Goal: Information Seeking & Learning: Learn about a topic

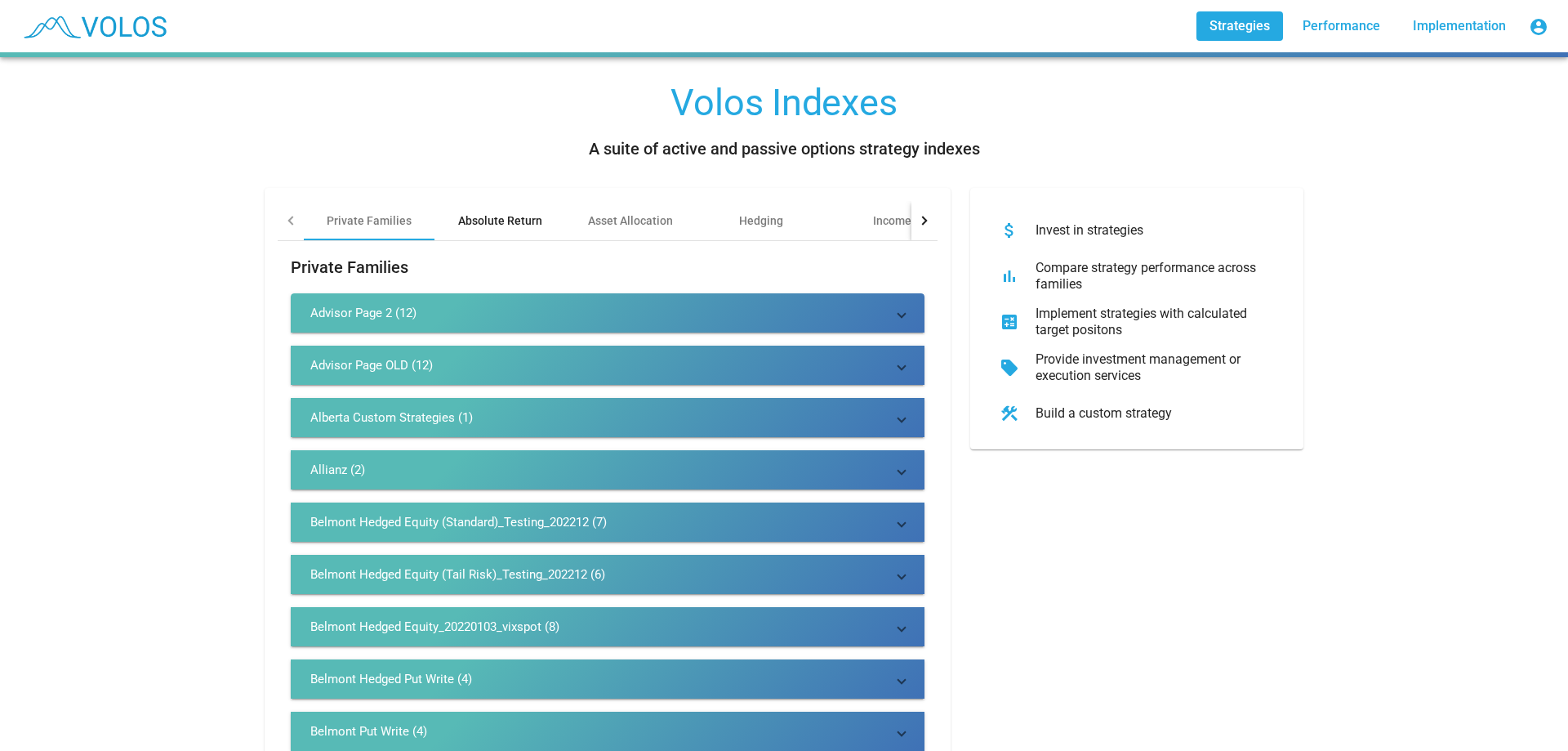
click at [518, 227] on div "Absolute Return" at bounding box center [500, 220] width 85 height 17
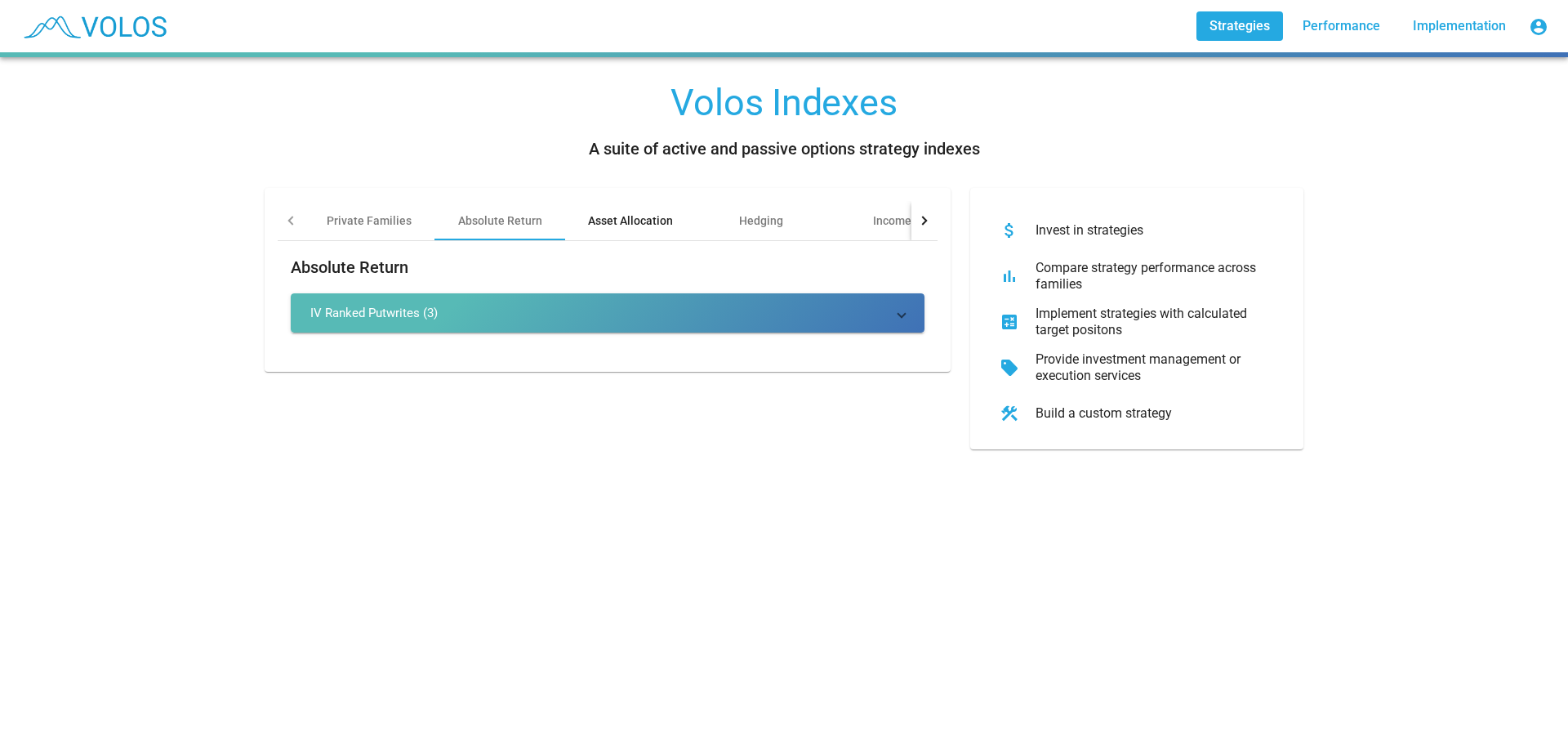
click at [632, 230] on div "Asset Allocation" at bounding box center [631, 220] width 130 height 40
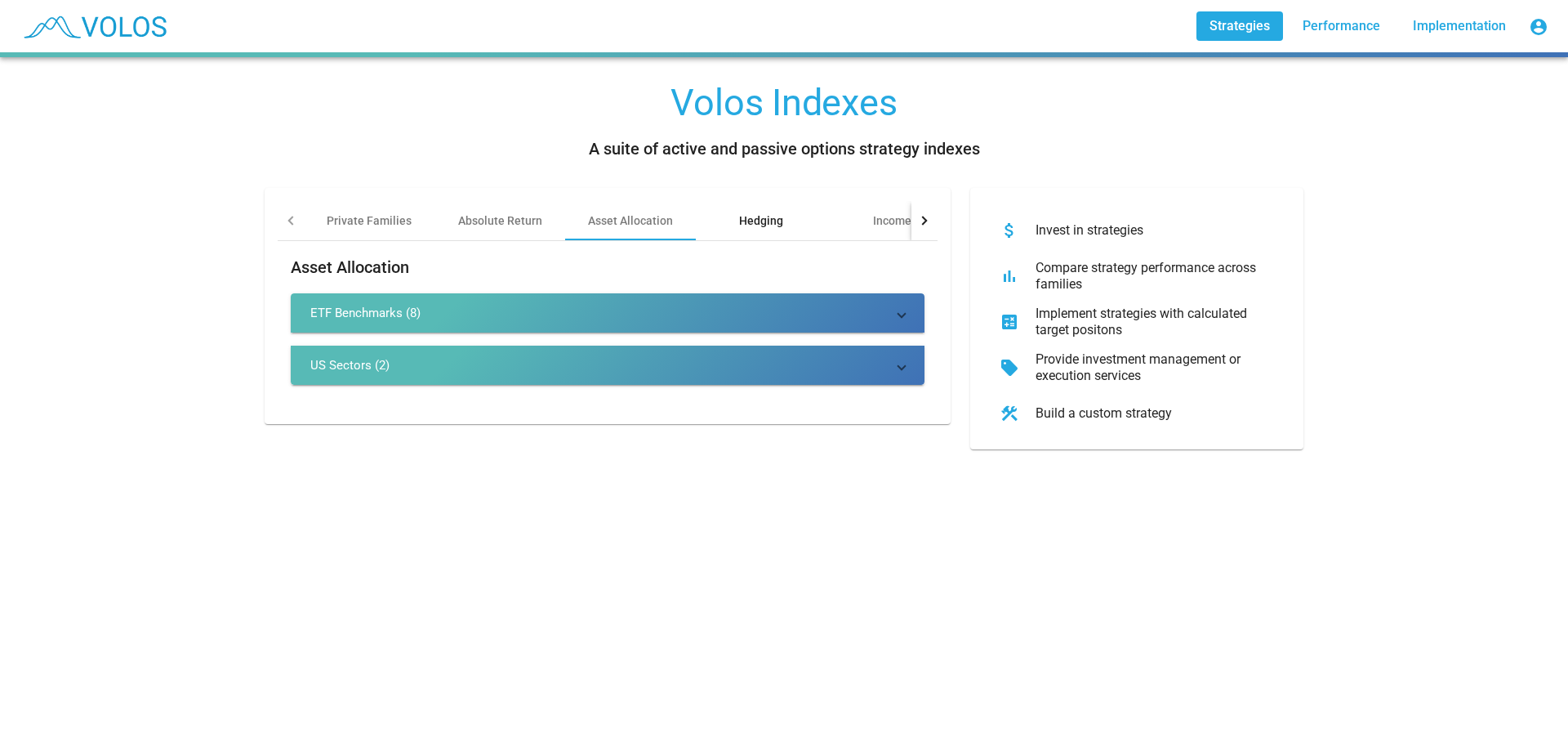
click at [777, 217] on div "Hedging" at bounding box center [761, 220] width 130 height 40
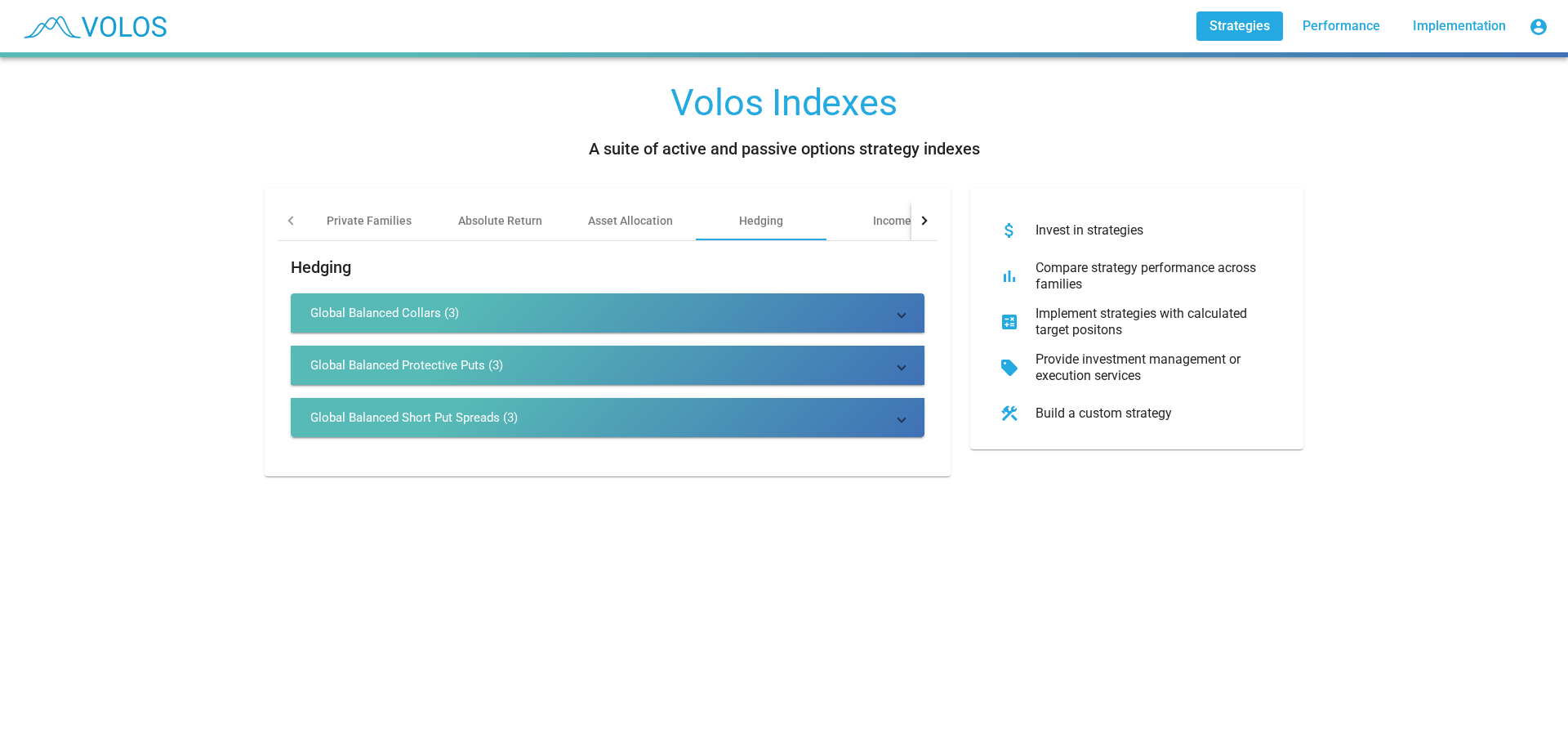
click at [768, 644] on div "Volos Indexes A suite of active and passive options strategy indexes Private Fa…" at bounding box center [784, 404] width 1568 height 694
click at [847, 235] on div "Income" at bounding box center [891, 220] width 130 height 40
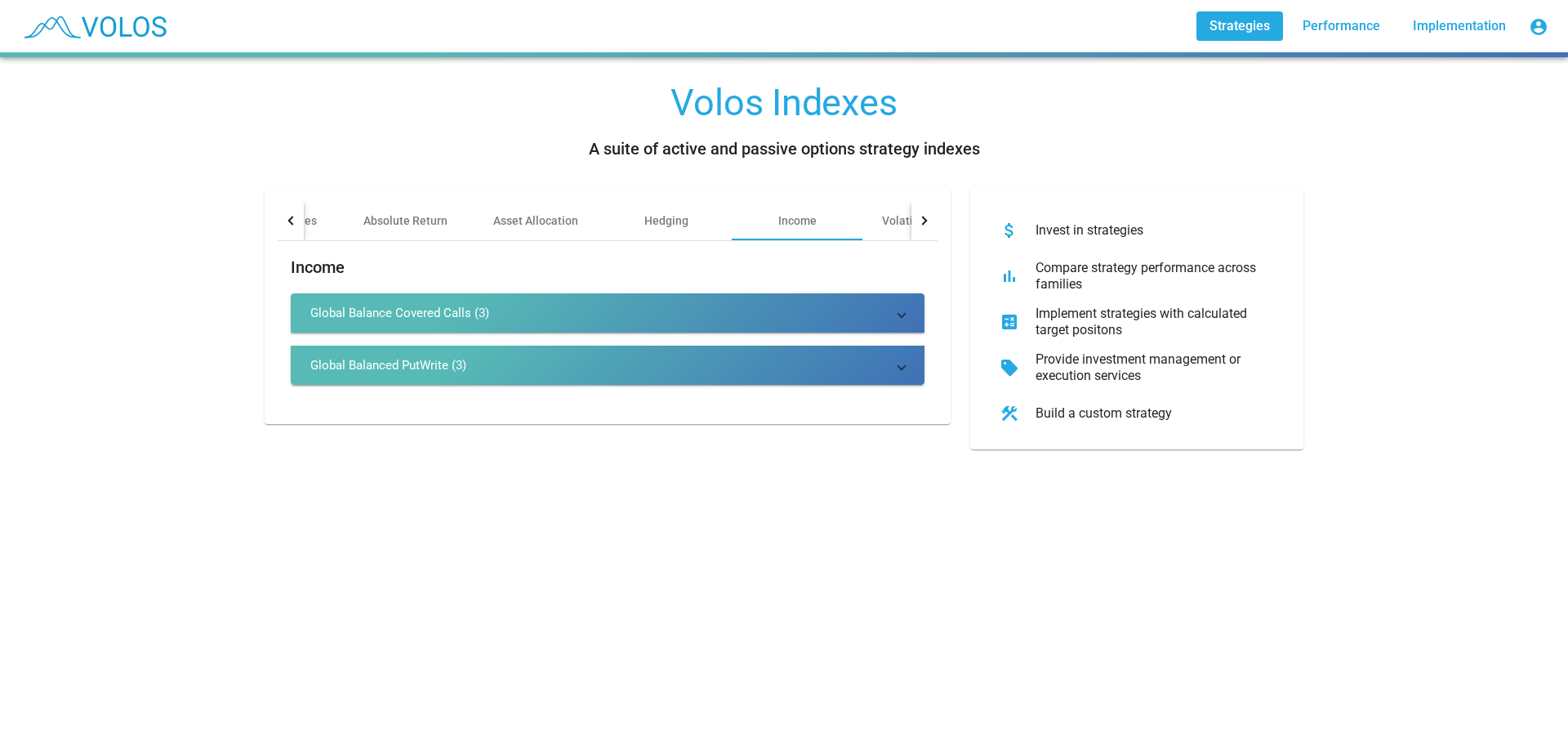
click at [753, 316] on mat-panel-title "Global Balance Covered Calls (3)" at bounding box center [597, 313] width 575 height 17
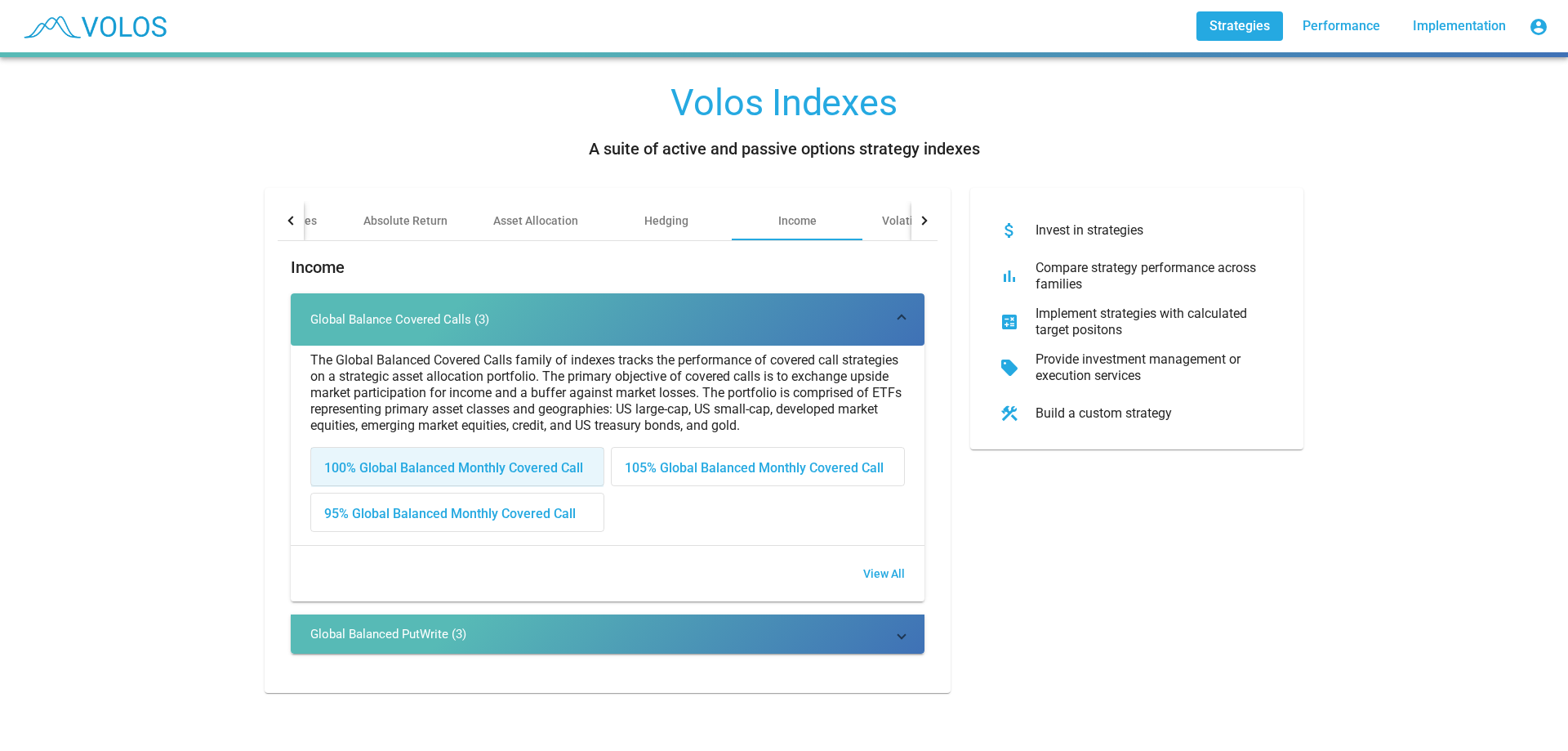
click at [530, 462] on div "100% Global Balanced Monthly Covered Call" at bounding box center [457, 467] width 292 height 40
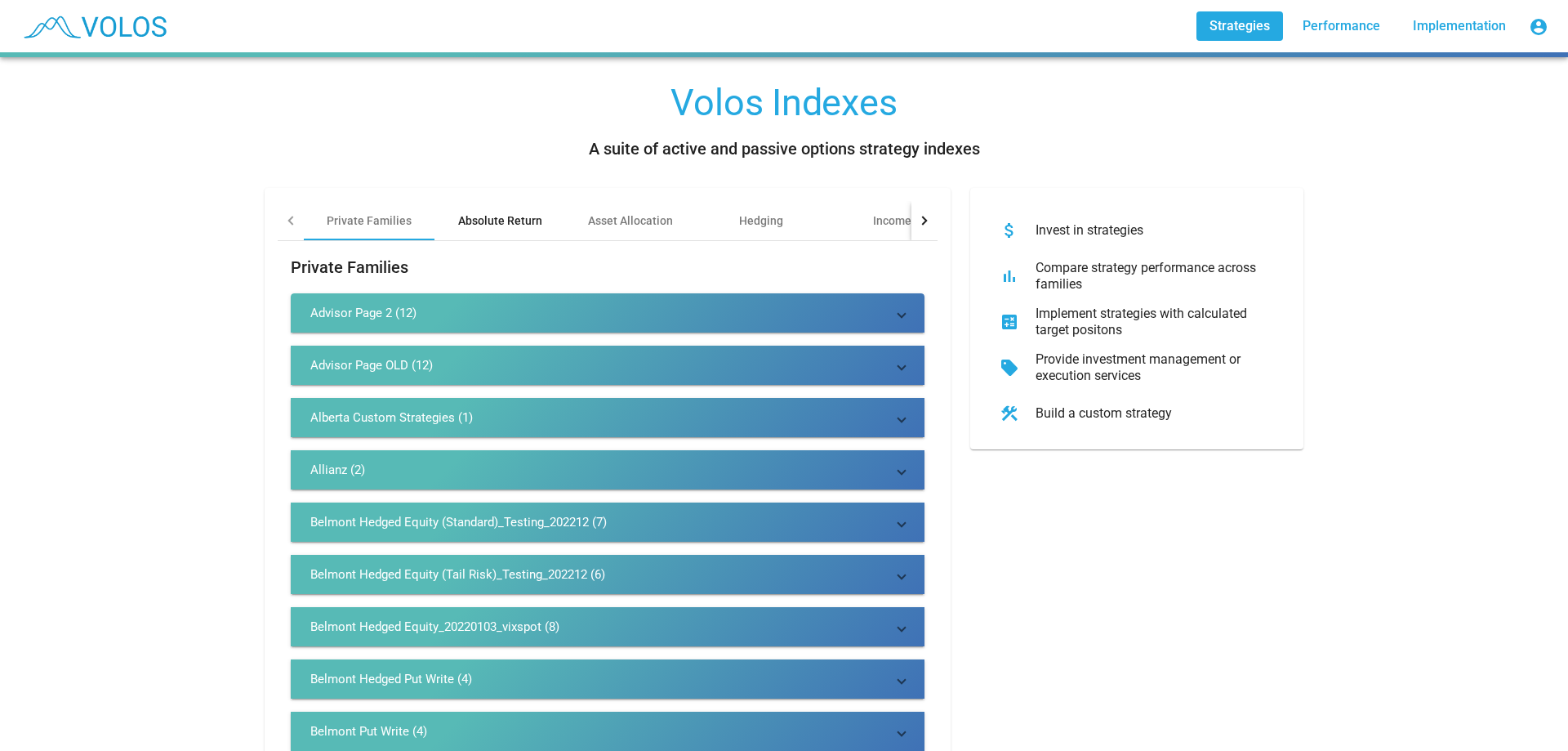
click at [529, 220] on div "Absolute Return" at bounding box center [500, 220] width 85 height 17
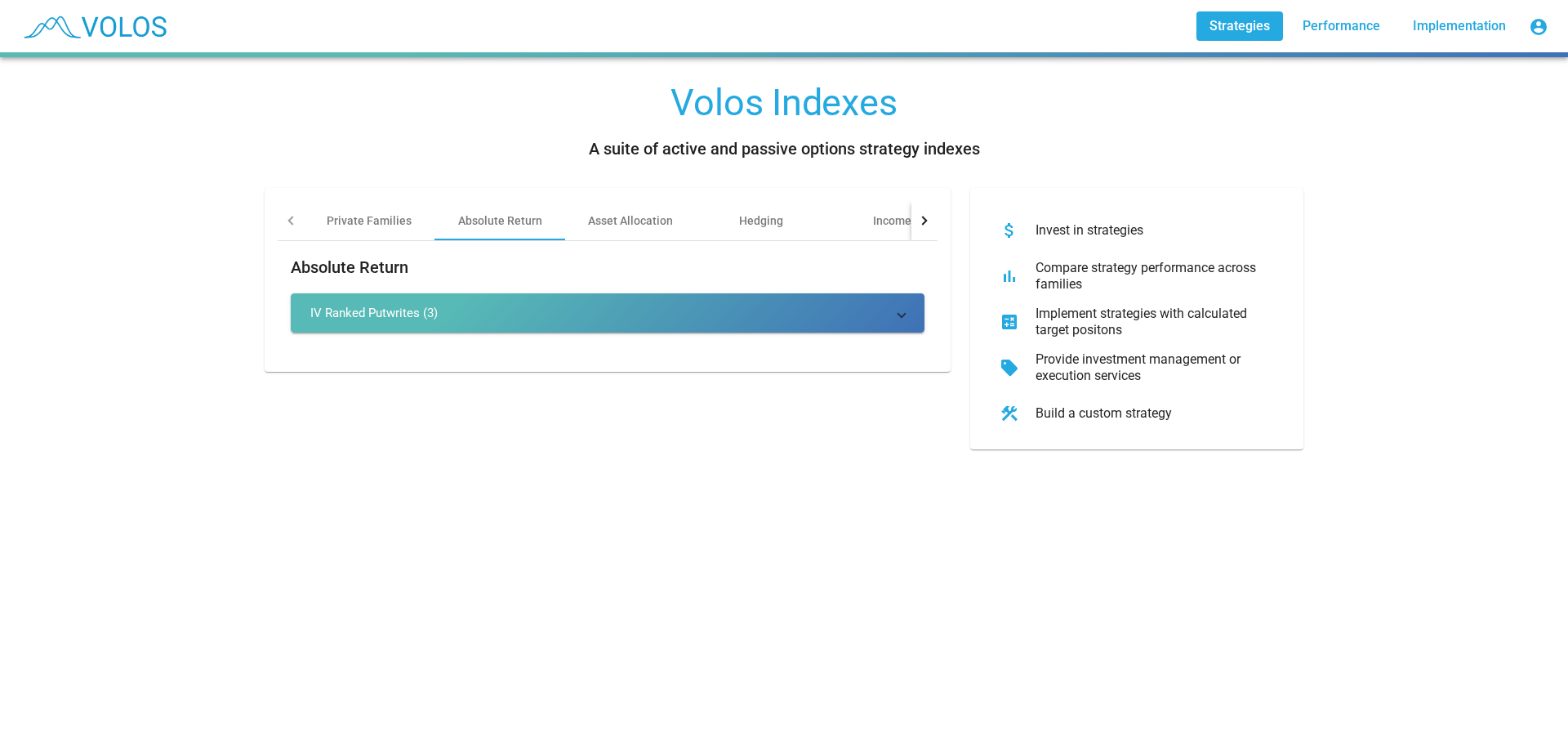
click at [912, 215] on div at bounding box center [925, 220] width 26 height 40
click at [738, 214] on div "Volatility Risk Premia" at bounding box center [708, 220] width 112 height 17
click at [569, 313] on mat-panel-title "Volatility Risk-Premia (22)" at bounding box center [597, 313] width 575 height 17
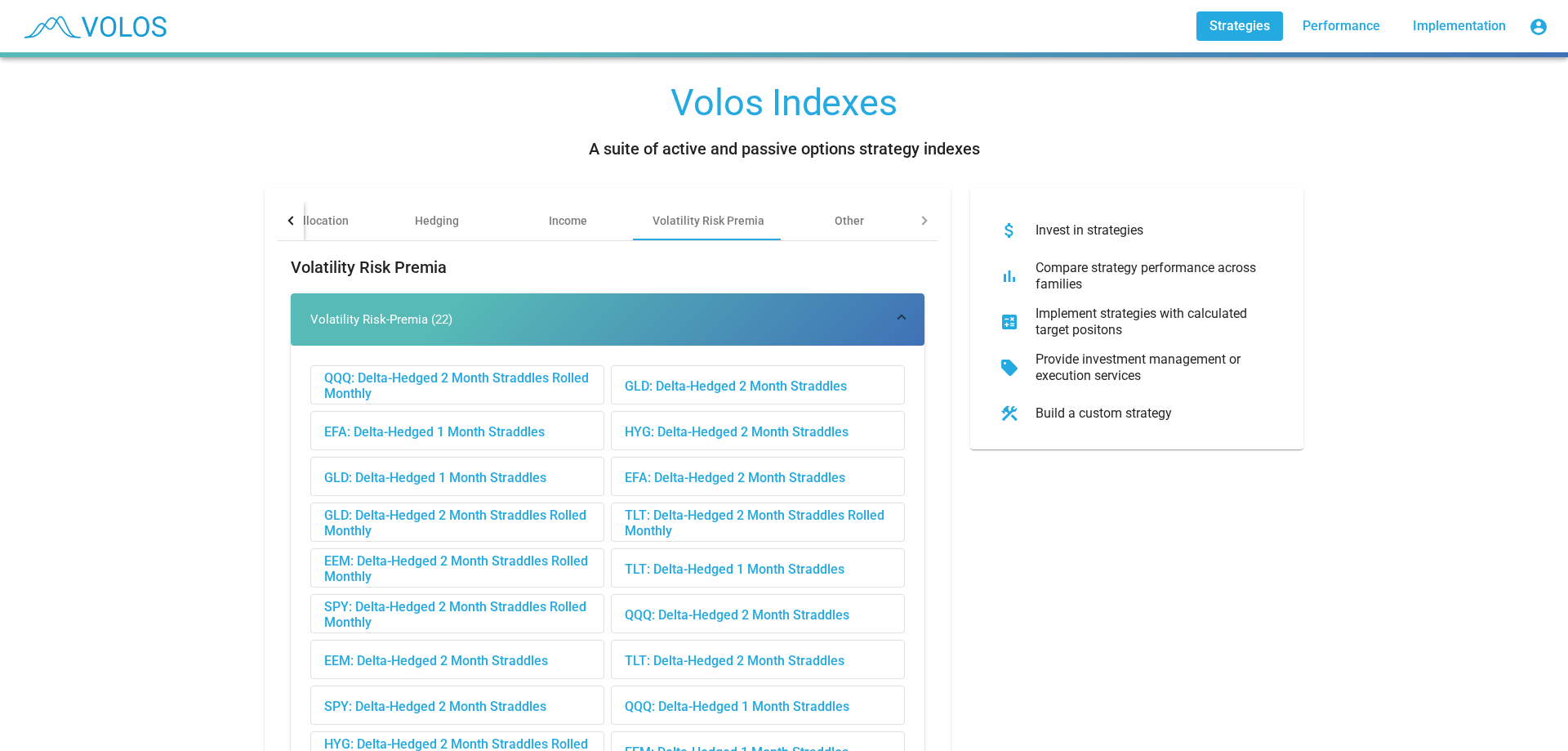
click at [529, 388] on div "QQQ: Delta-Hedged 2 Month Straddles Rolled Monthly" at bounding box center [457, 385] width 292 height 40
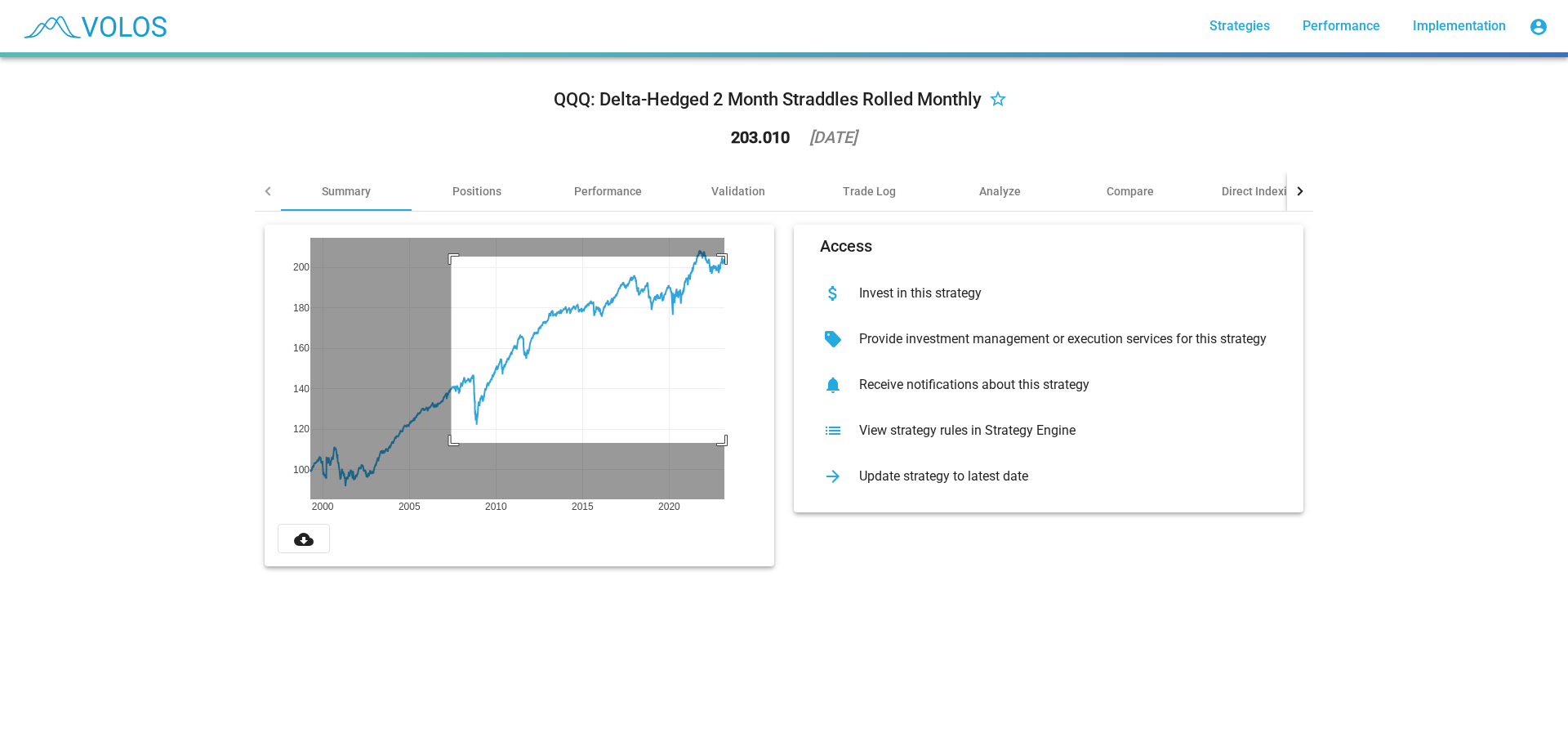
drag, startPoint x: 445, startPoint y: 443, endPoint x: 820, endPoint y: 224, distance: 434.3
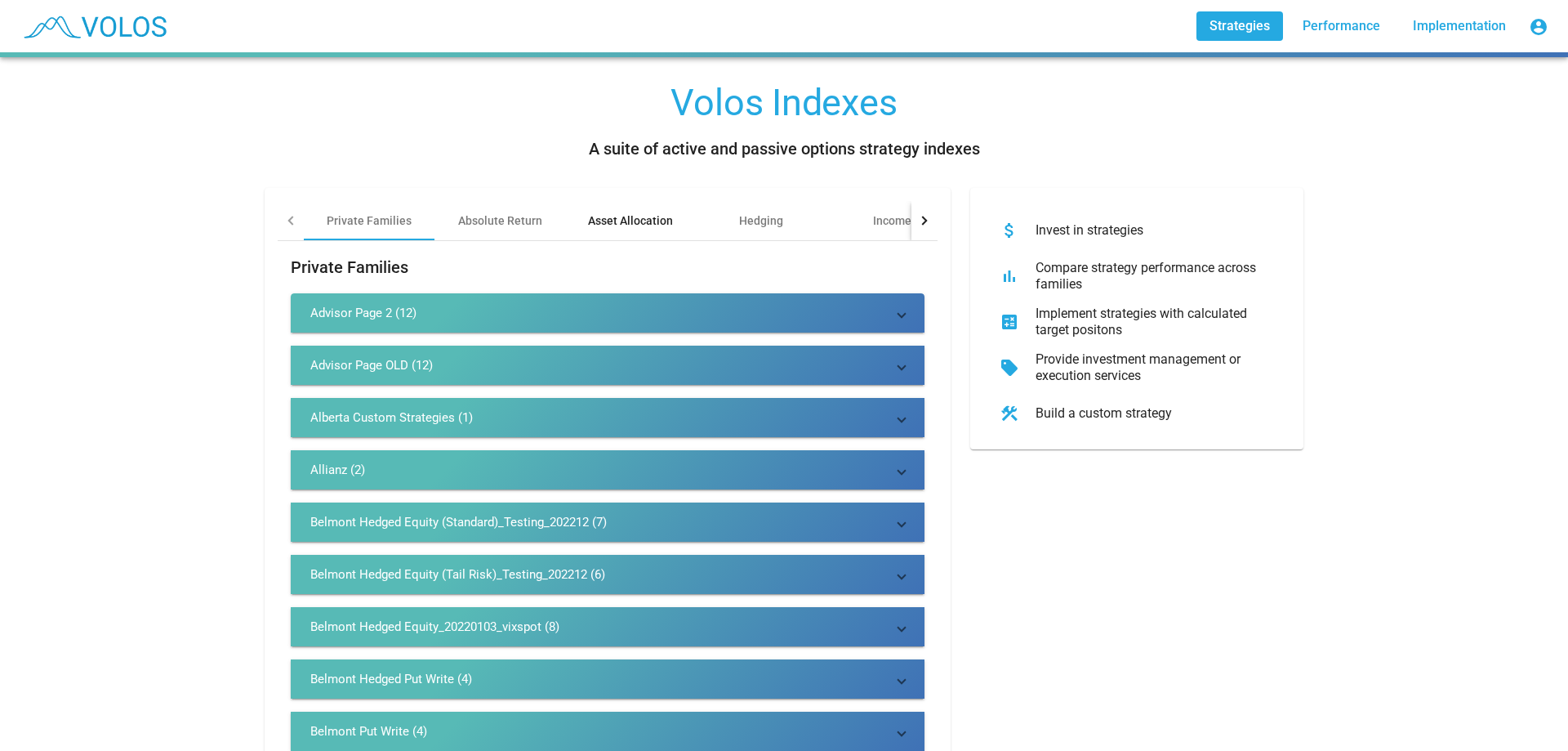
click at [663, 214] on div "Asset Allocation" at bounding box center [631, 220] width 85 height 17
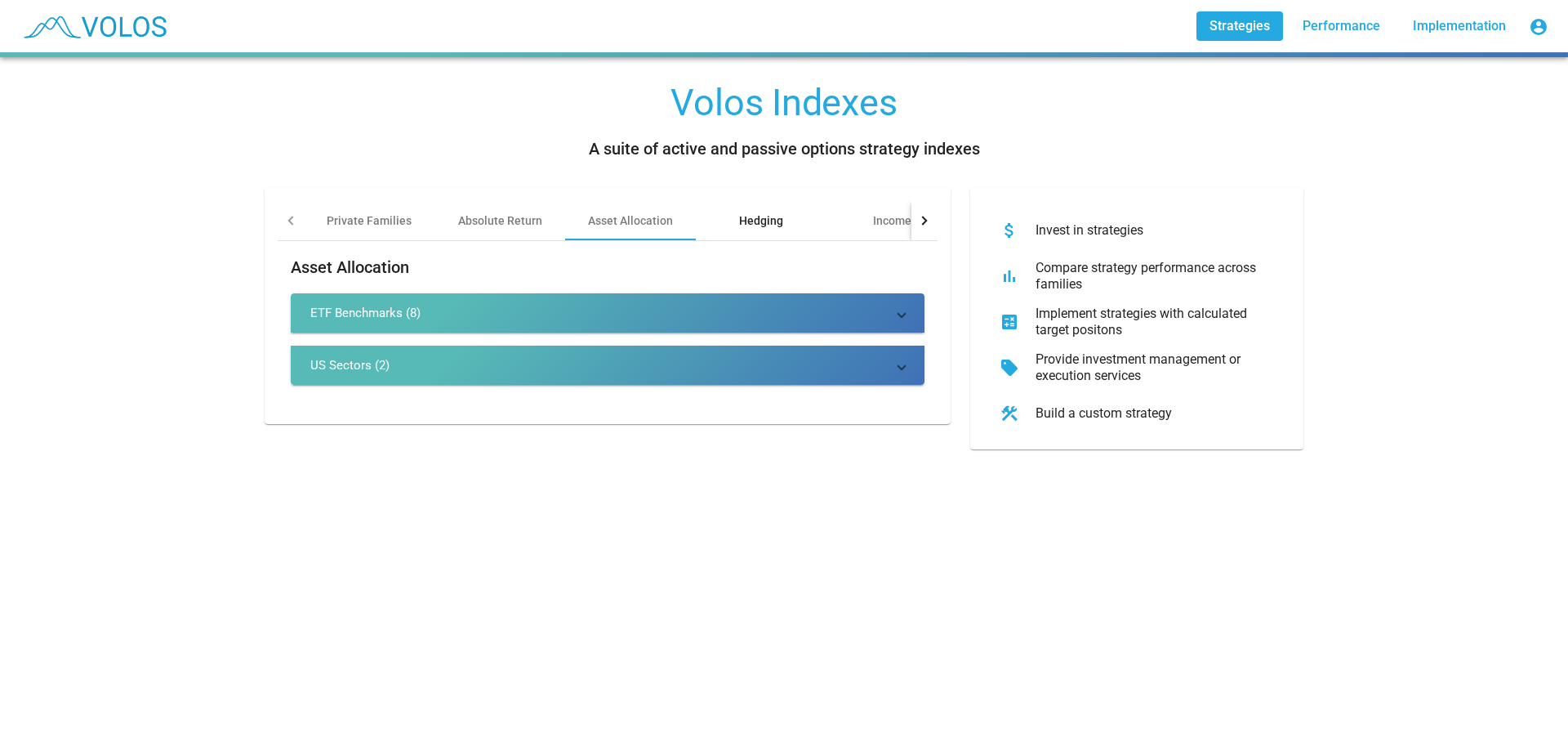
click at [747, 216] on div "Hedging" at bounding box center [761, 220] width 44 height 17
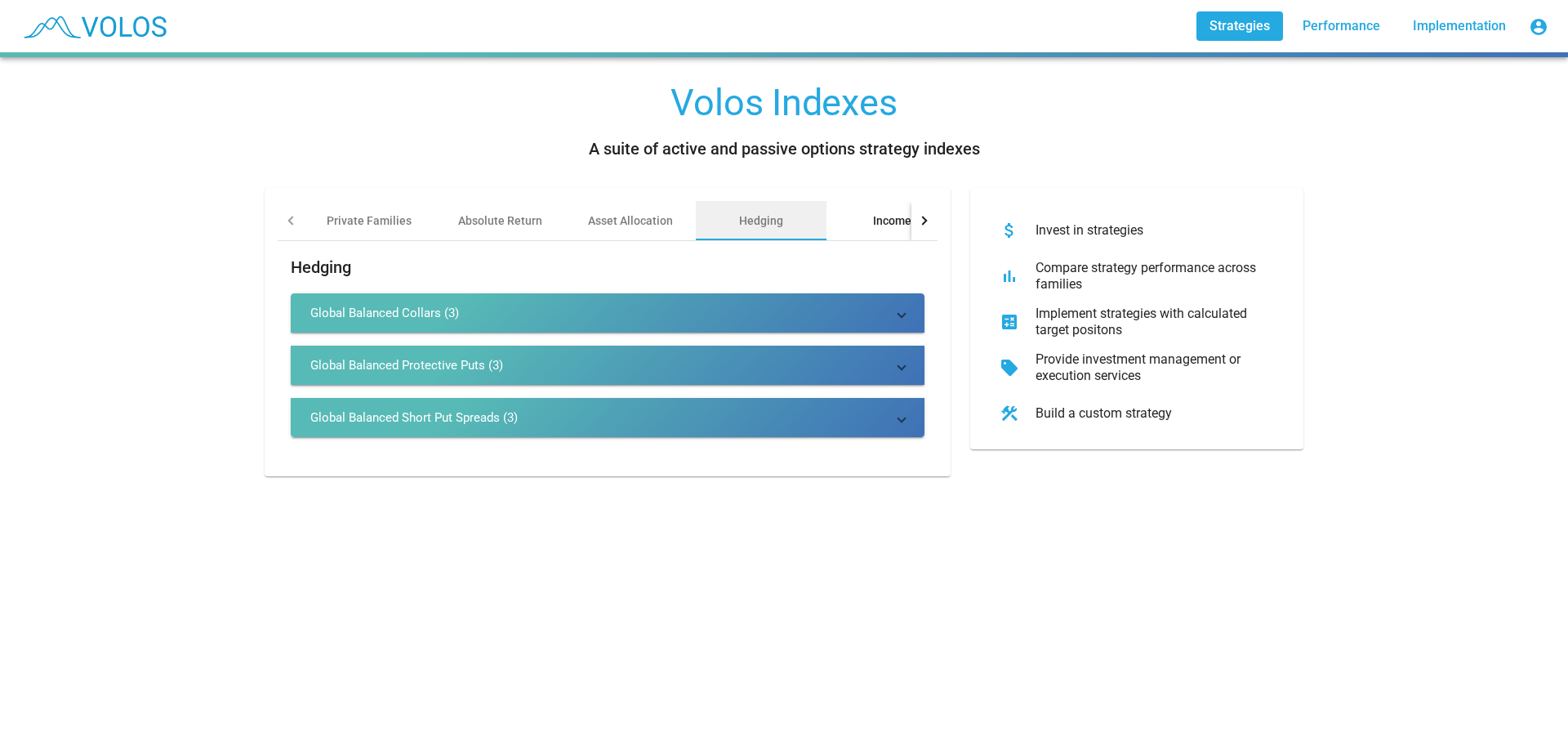
click at [880, 219] on div "Income" at bounding box center [892, 220] width 39 height 17
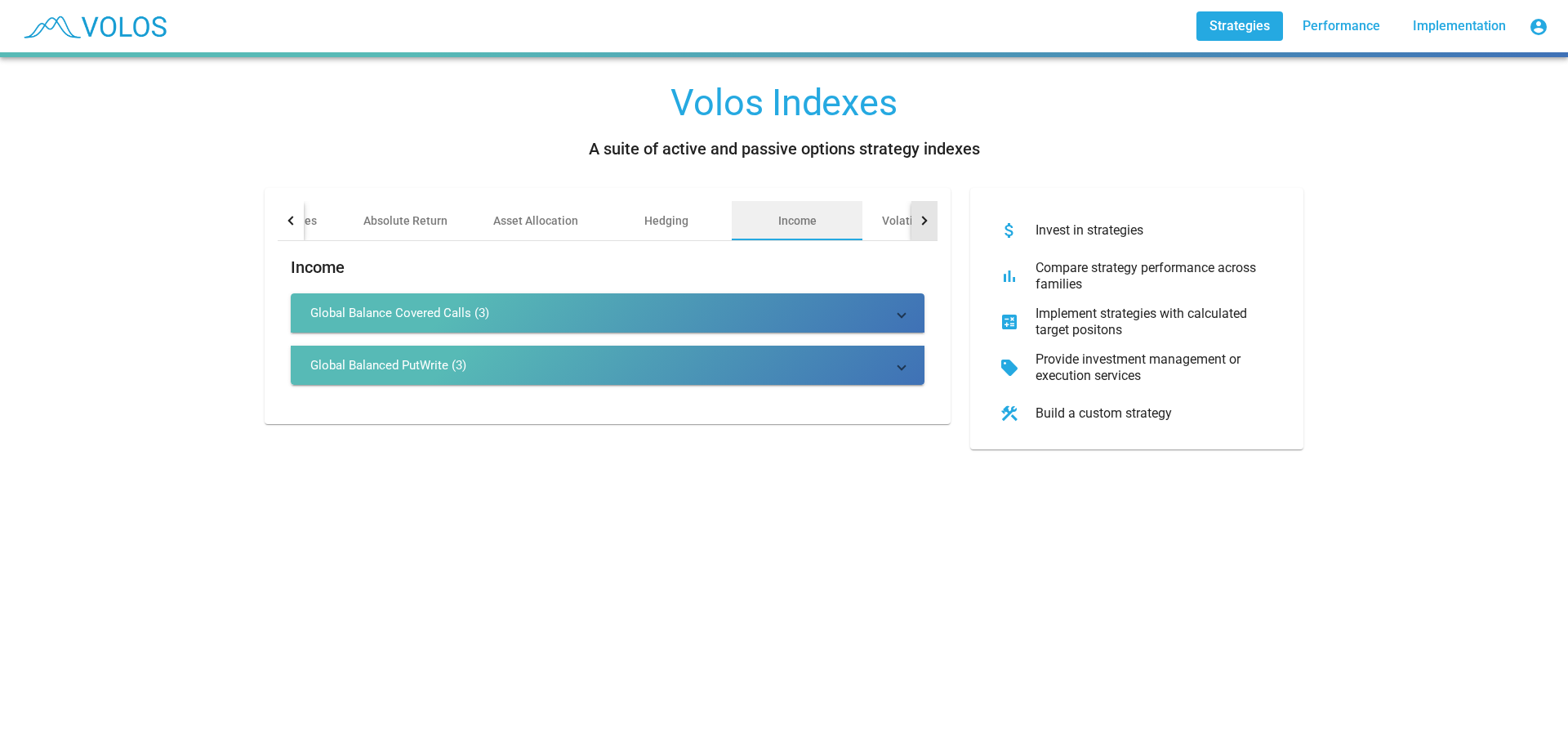
click at [925, 219] on div at bounding box center [925, 220] width 26 height 40
click at [798, 220] on div "Other" at bounding box center [849, 220] width 130 height 40
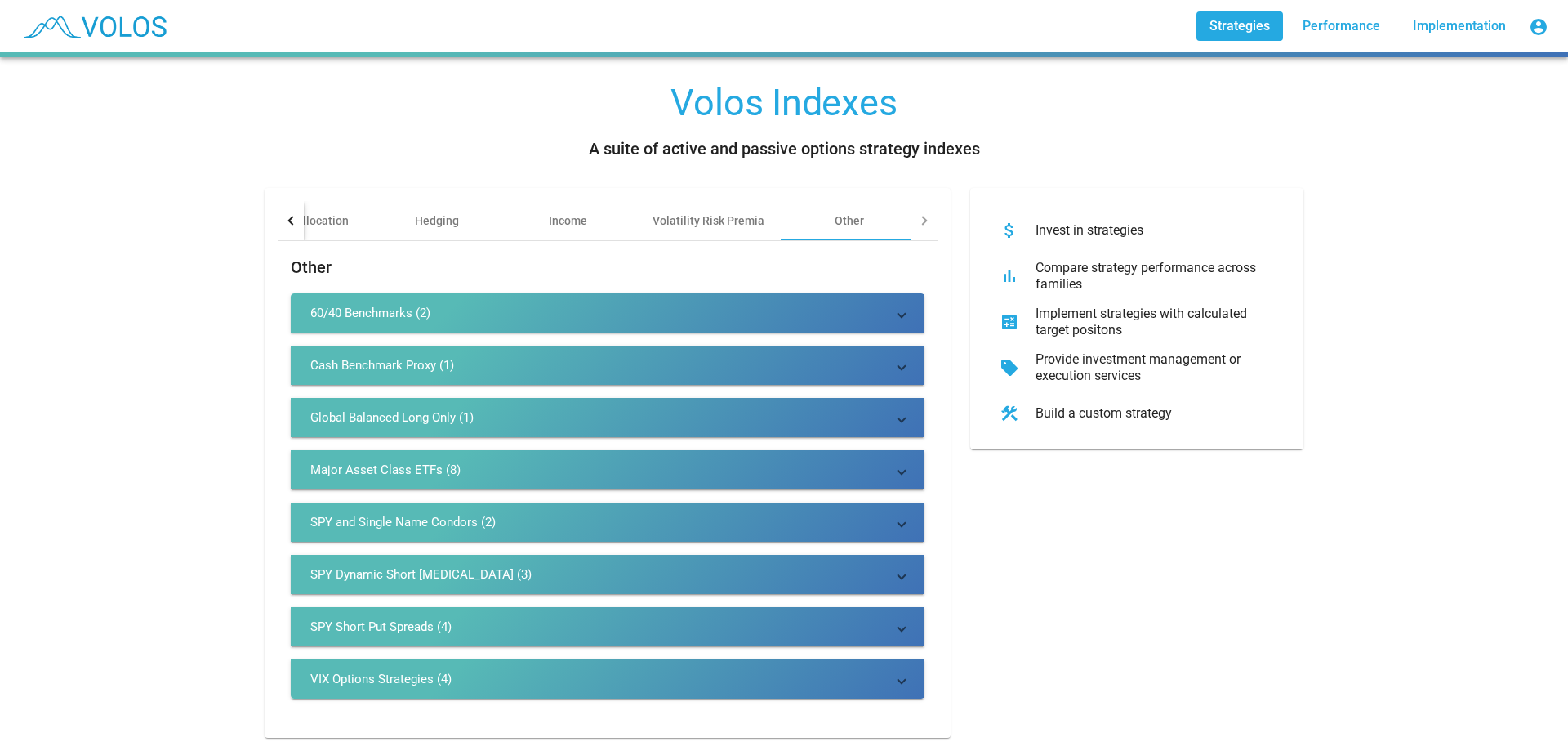
click at [523, 413] on mat-panel-title "Global Balanced Long Only (1)" at bounding box center [597, 418] width 575 height 17
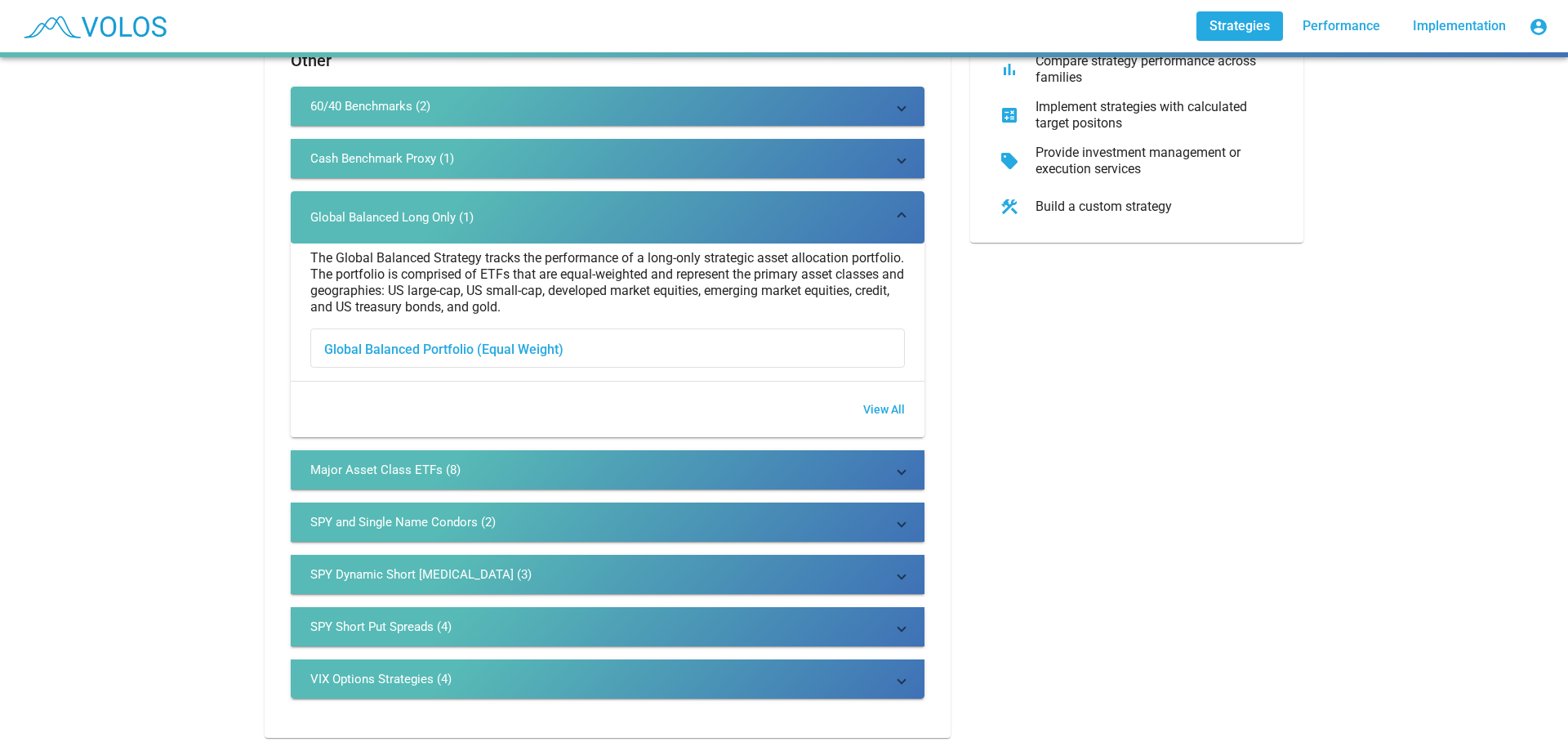
click at [580, 477] on mat-accordion "60/40 Benchmarks (2) Benchmark proxies for 60/40 allocation. View All Cash Benc…" at bounding box center [608, 392] width 634 height 612
click at [589, 502] on mat-expansion-panel-header "SPY and Single Name Condors (2)" at bounding box center [608, 522] width 634 height 40
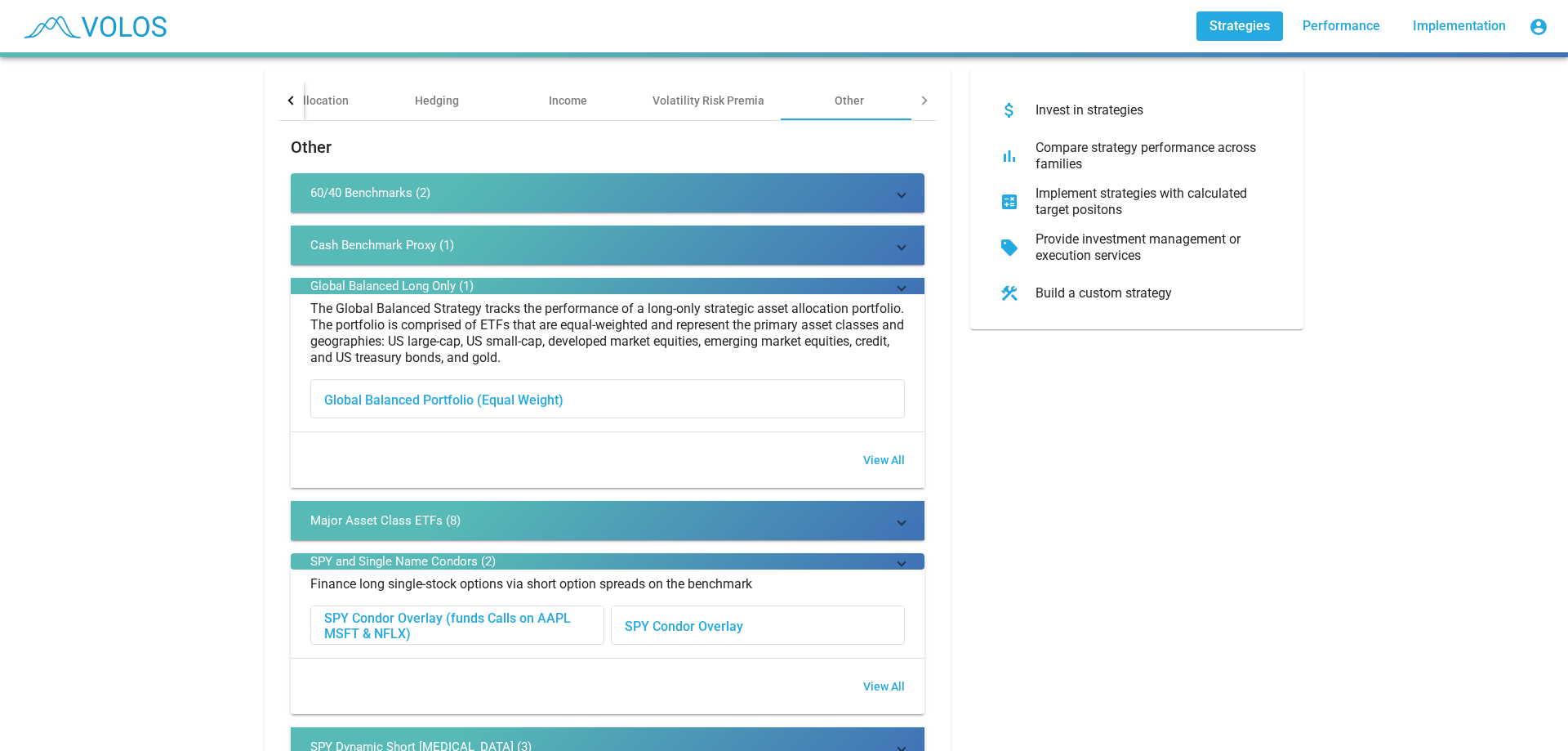
scroll to position [170, 0]
